Goal: Check status: Check status

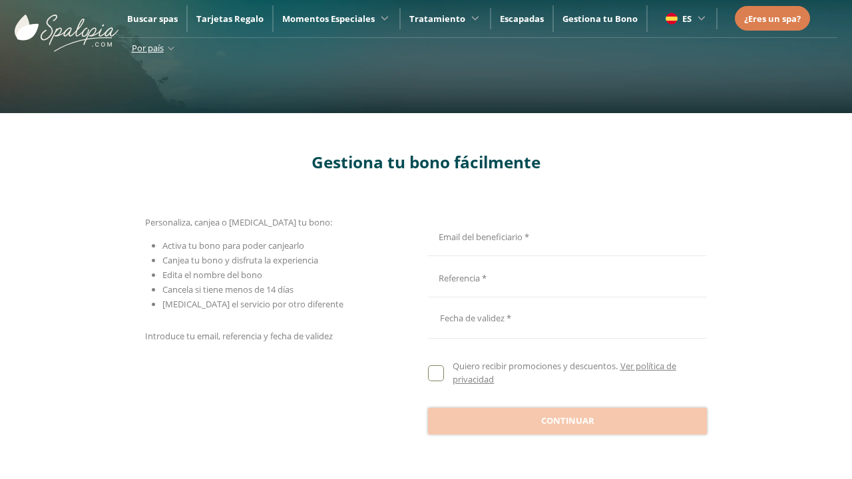
click at [565, 235] on input "Email del beneficiario *" at bounding box center [565, 235] width 275 height 23
type input "**********"
click at [565, 277] on input "Email del beneficiario *" at bounding box center [565, 277] width 275 height 23
type input "**********"
click at [567, 318] on div at bounding box center [567, 318] width 279 height 32
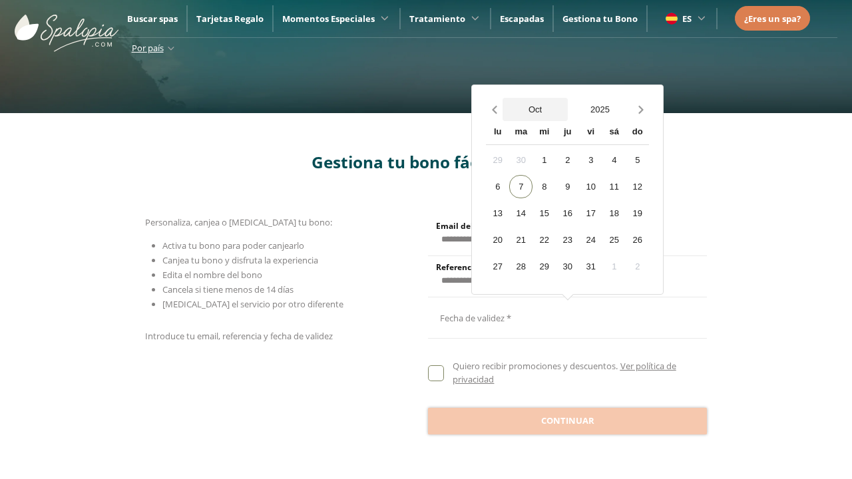
click at [535, 109] on button "Oct" at bounding box center [535, 109] width 65 height 23
click at [600, 109] on button "2025" at bounding box center [600, 109] width 65 height 23
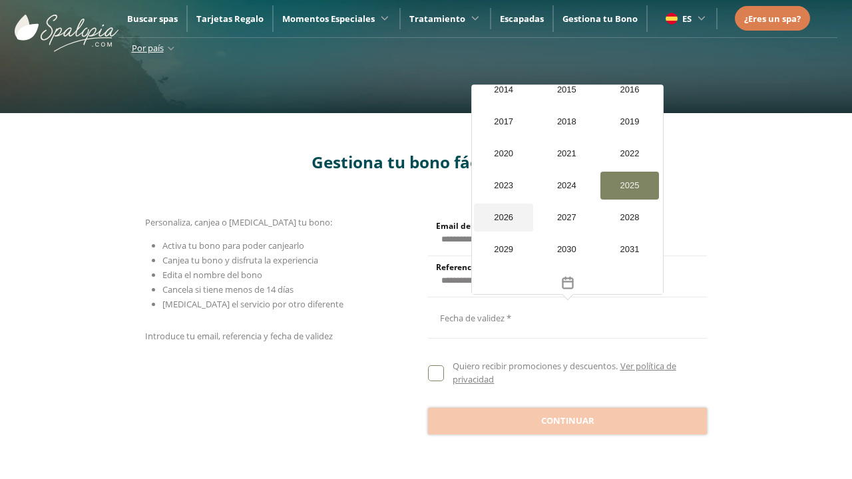
click at [503, 204] on div "2026" at bounding box center [503, 218] width 59 height 28
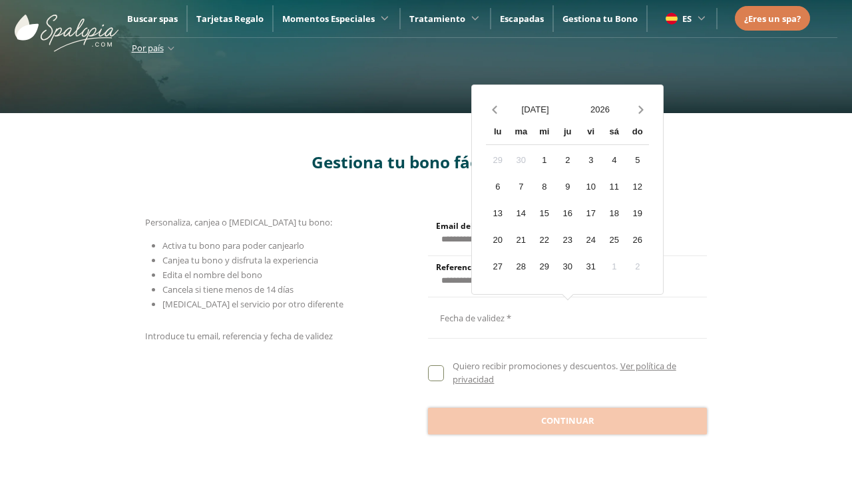
scroll to position [1266, 0]
click at [497, 240] on div "20" at bounding box center [497, 239] width 23 height 23
click at [567, 421] on span "Continuar" at bounding box center [567, 421] width 53 height 13
